Goal: Find specific page/section: Find specific page/section

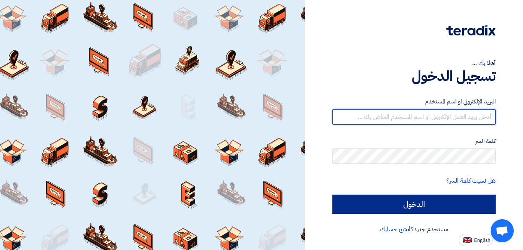
type input "[EMAIL_ADDRESS][DOMAIN_NAME]"
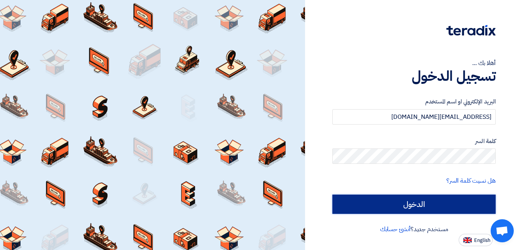
click at [409, 200] on input "الدخول" at bounding box center [413, 204] width 163 height 19
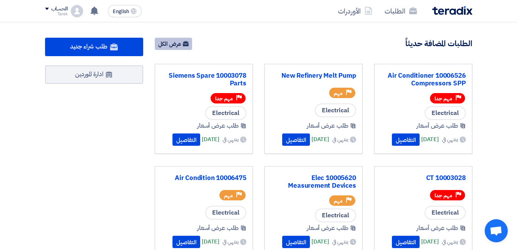
click at [174, 41] on link "عرض الكل" at bounding box center [173, 44] width 37 height 12
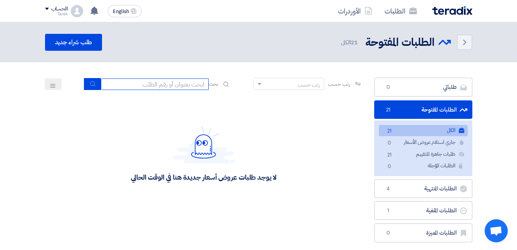
click at [171, 82] on input at bounding box center [155, 85] width 108 height 12
type input "10007844"
drag, startPoint x: 164, startPoint y: 85, endPoint x: 215, endPoint y: 85, distance: 51.2
click at [215, 85] on div "بحث 10007844" at bounding box center [157, 84] width 147 height 12
